Goal: Information Seeking & Learning: Learn about a topic

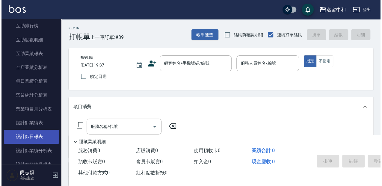
scroll to position [319, 0]
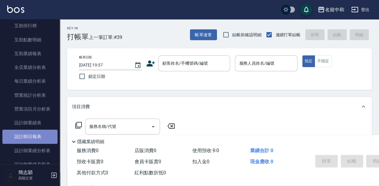
click at [38, 138] on link "設計師日報表" at bounding box center [29, 137] width 55 height 14
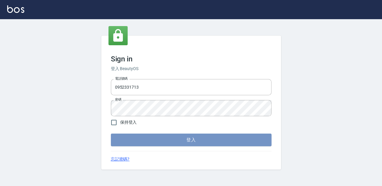
click at [188, 138] on button "登入" at bounding box center [191, 140] width 161 height 13
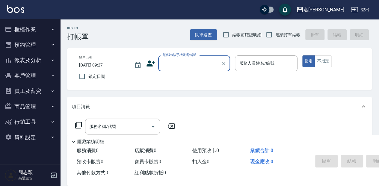
click at [337, 9] on div "名留竹林" at bounding box center [323, 9] width 40 height 7
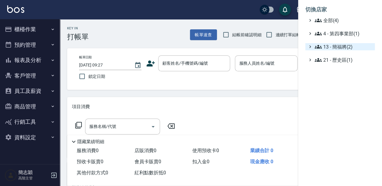
click at [332, 49] on span "13 - 簡福將(2)" at bounding box center [344, 46] width 58 height 7
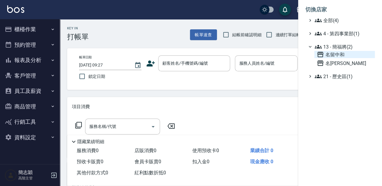
click at [336, 54] on span "名留中和" at bounding box center [345, 54] width 56 height 7
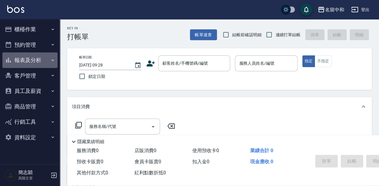
click at [29, 60] on button "報表及分析" at bounding box center [29, 60] width 55 height 16
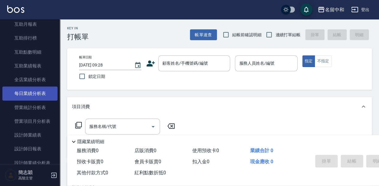
scroll to position [140, 0]
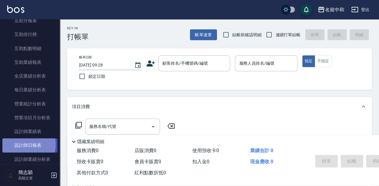
click at [22, 145] on link "設計師日報表" at bounding box center [29, 145] width 55 height 14
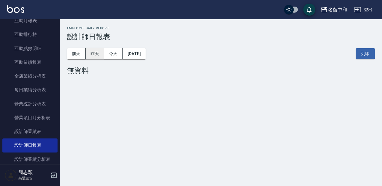
click at [95, 53] on button "昨天" at bounding box center [95, 53] width 19 height 11
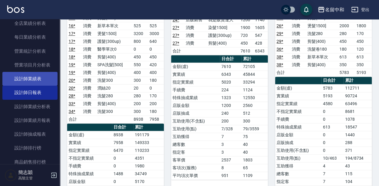
scroll to position [200, 0]
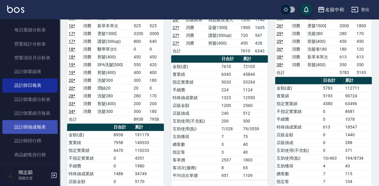
click at [40, 128] on link "設計師抽成報表" at bounding box center [29, 127] width 55 height 14
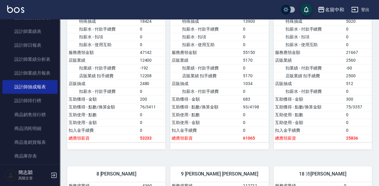
scroll to position [180, 0]
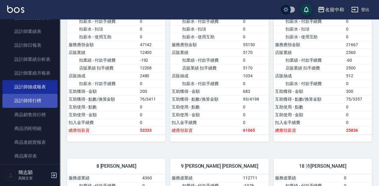
click at [34, 105] on link "設計師排行榜" at bounding box center [29, 101] width 55 height 14
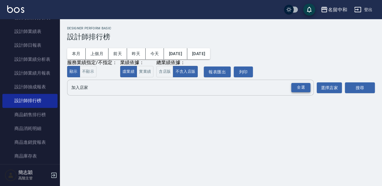
click at [299, 88] on div "全選" at bounding box center [300, 87] width 19 height 9
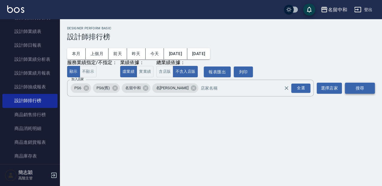
click at [360, 86] on button "搜尋" at bounding box center [360, 88] width 30 height 11
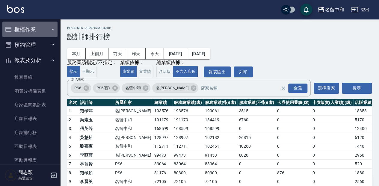
click at [31, 30] on button "櫃檯作業" at bounding box center [29, 30] width 55 height 16
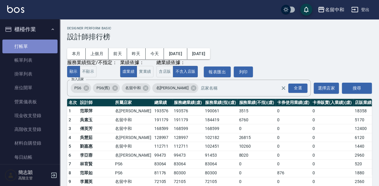
click at [34, 46] on link "打帳單" at bounding box center [29, 47] width 55 height 14
